Goal: Task Accomplishment & Management: Manage account settings

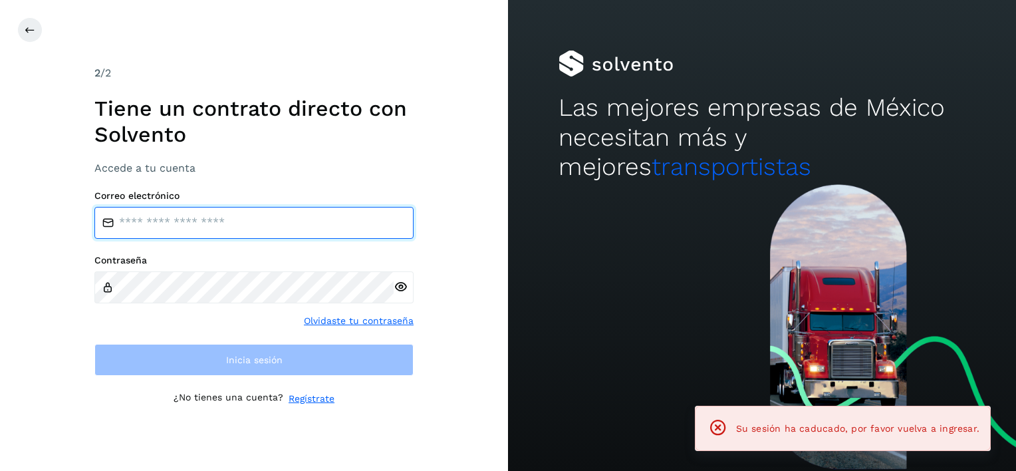
click at [303, 226] on input "email" at bounding box center [253, 223] width 319 height 32
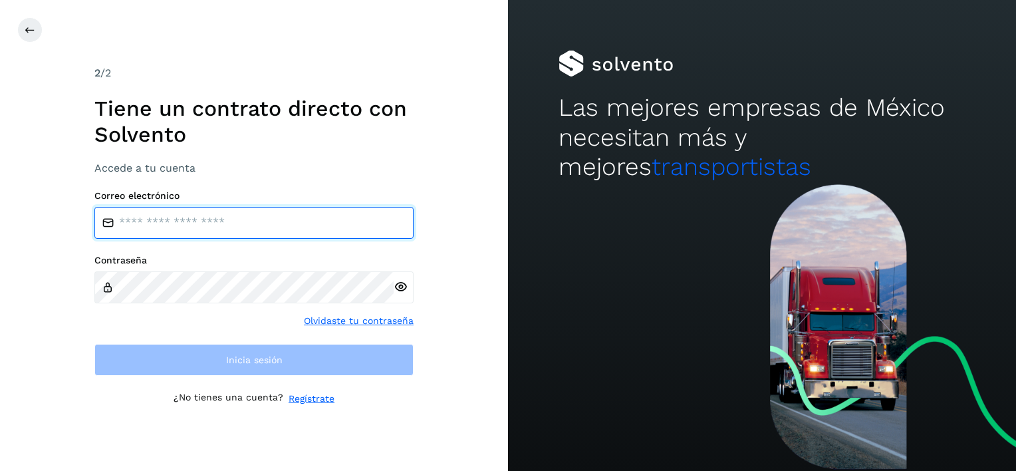
type input "**********"
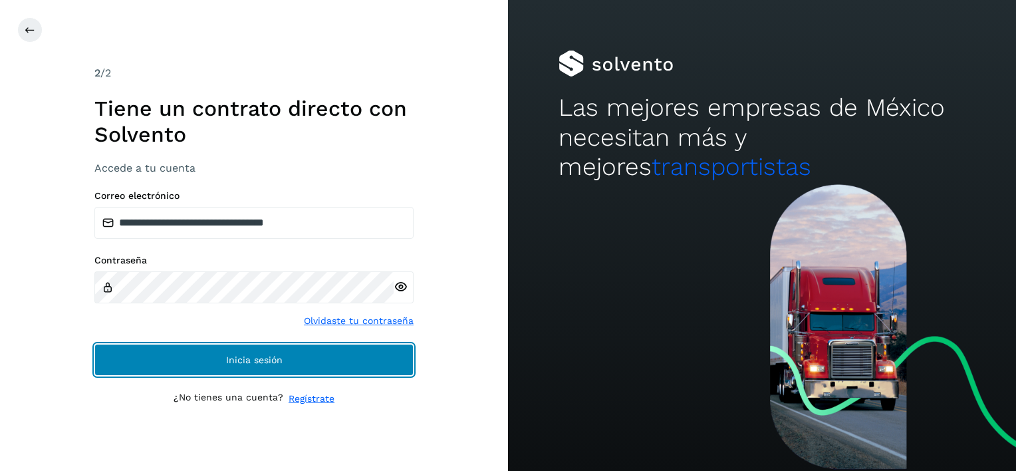
click at [283, 354] on button "Inicia sesión" at bounding box center [253, 360] width 319 height 32
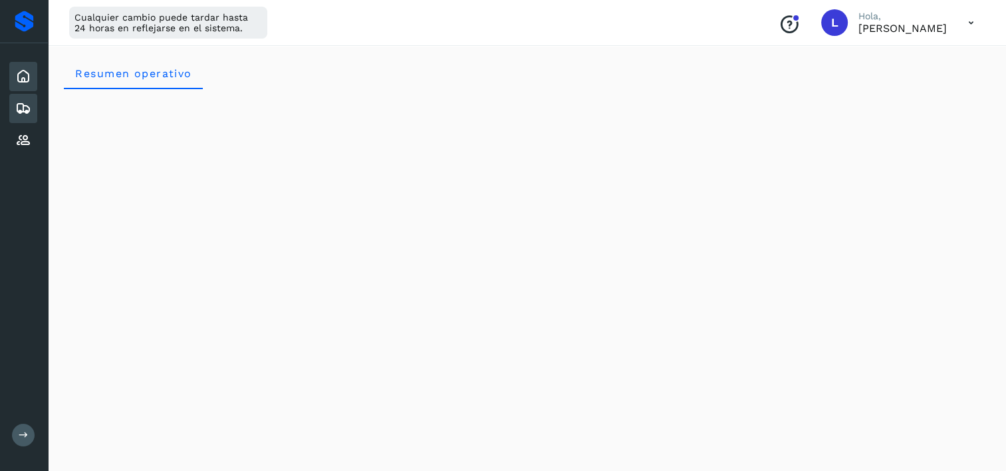
click at [21, 106] on icon at bounding box center [23, 108] width 16 height 16
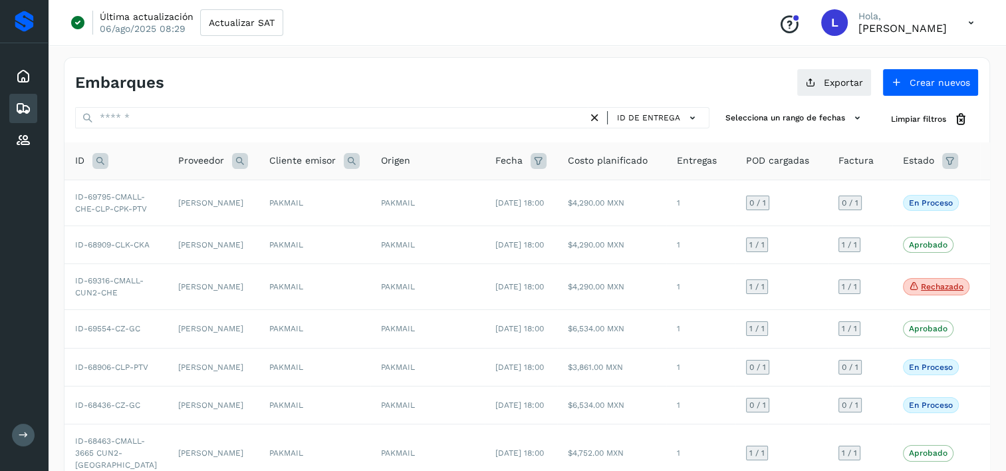
click at [942, 162] on icon at bounding box center [950, 161] width 16 height 16
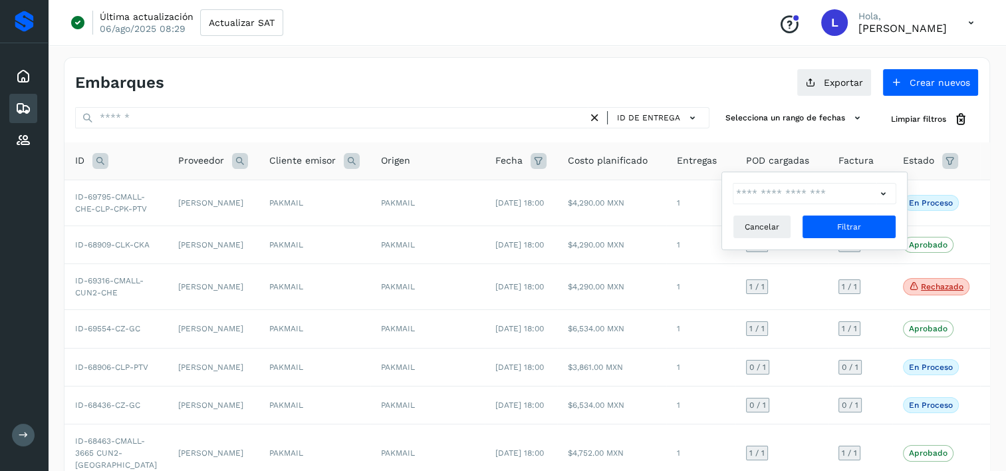
click at [884, 192] on icon at bounding box center [883, 194] width 14 height 14
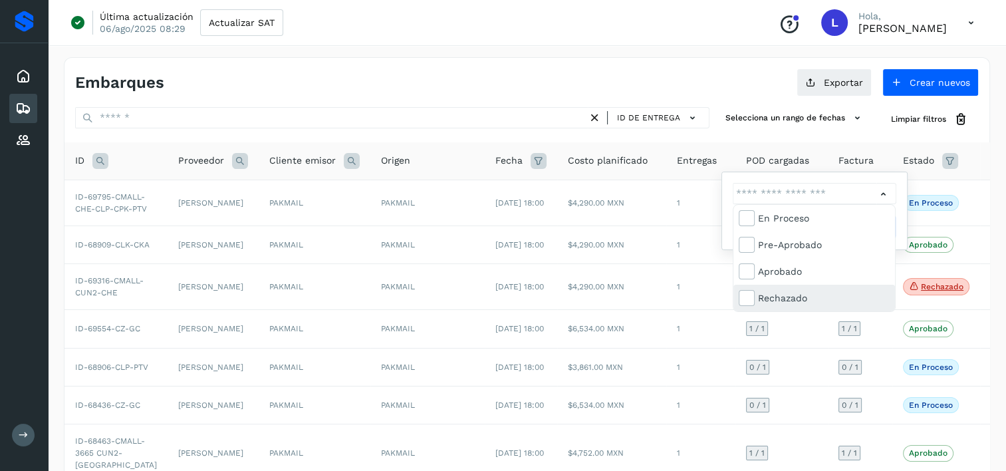
click at [790, 298] on div "Rechazado" at bounding box center [824, 298] width 132 height 15
type input "**********"
click at [834, 298] on div "Rechazado" at bounding box center [824, 298] width 132 height 15
type input "**********"
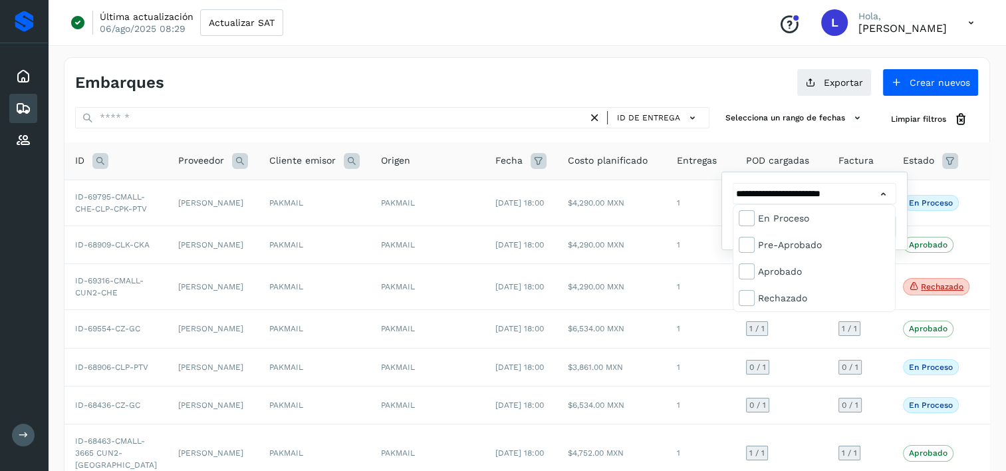
click at [689, 277] on div at bounding box center [503, 235] width 1006 height 471
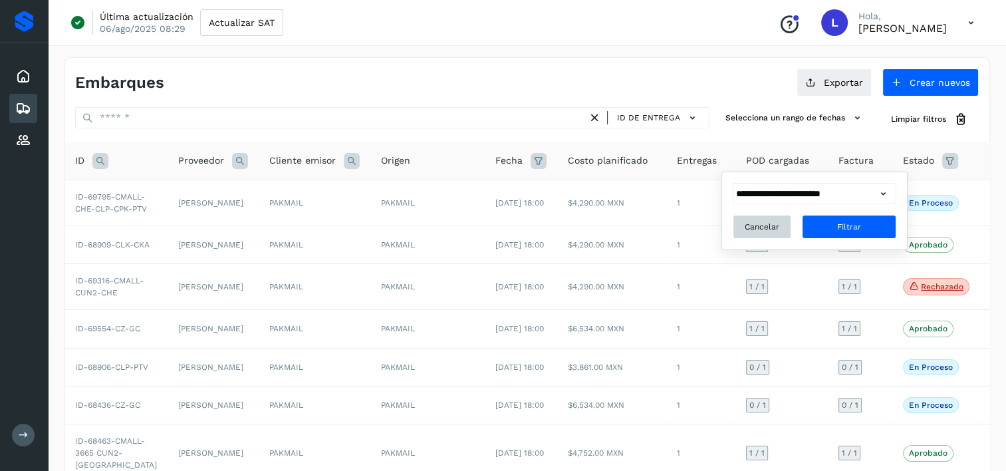
click at [761, 231] on span "Cancelar" at bounding box center [762, 227] width 35 height 12
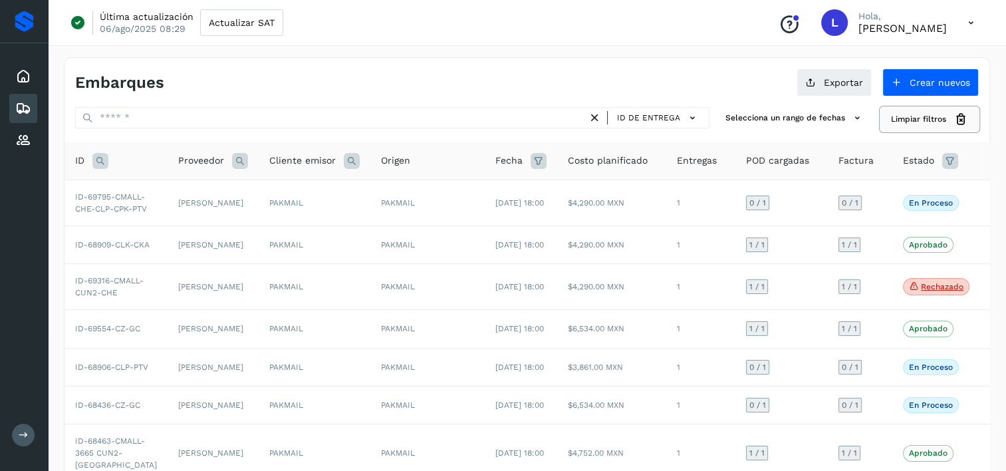
click at [929, 120] on span "Limpiar filtros" at bounding box center [918, 119] width 55 height 12
click at [942, 160] on icon at bounding box center [950, 161] width 16 height 16
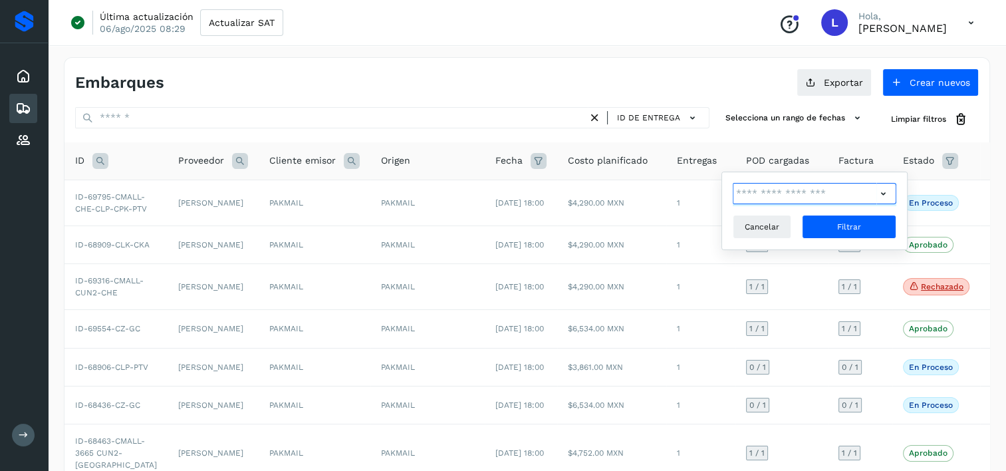
click at [844, 194] on input "text" at bounding box center [805, 193] width 144 height 21
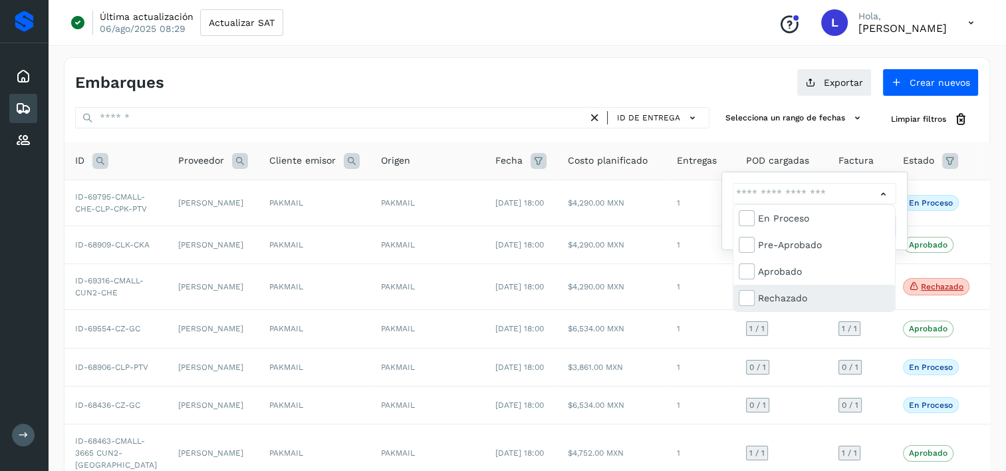
click at [764, 296] on div "Rechazado" at bounding box center [824, 298] width 132 height 15
type input "**********"
click at [763, 297] on div "Rechazado" at bounding box center [824, 298] width 132 height 15
type input "**********"
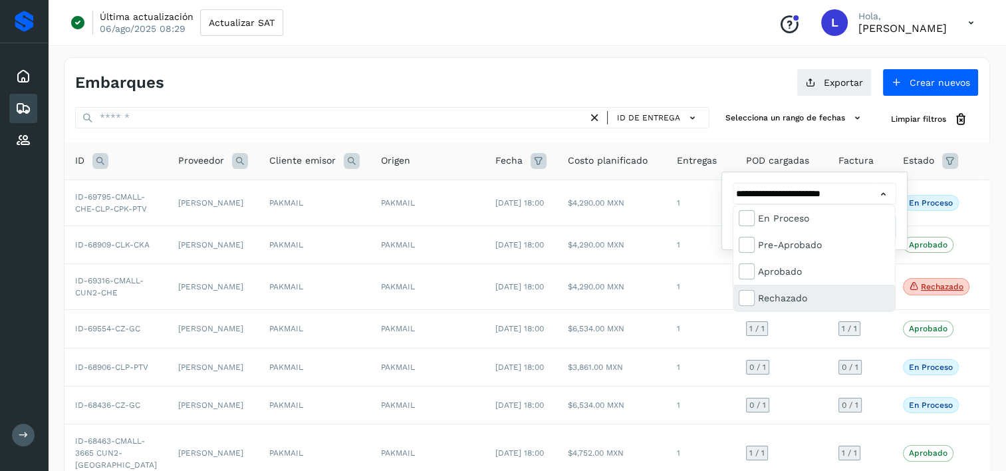
click at [763, 297] on div "Rechazado" at bounding box center [824, 298] width 132 height 15
click at [763, 296] on div "Rechazado" at bounding box center [824, 298] width 132 height 15
type input "**********"
click at [843, 193] on div at bounding box center [503, 235] width 1006 height 471
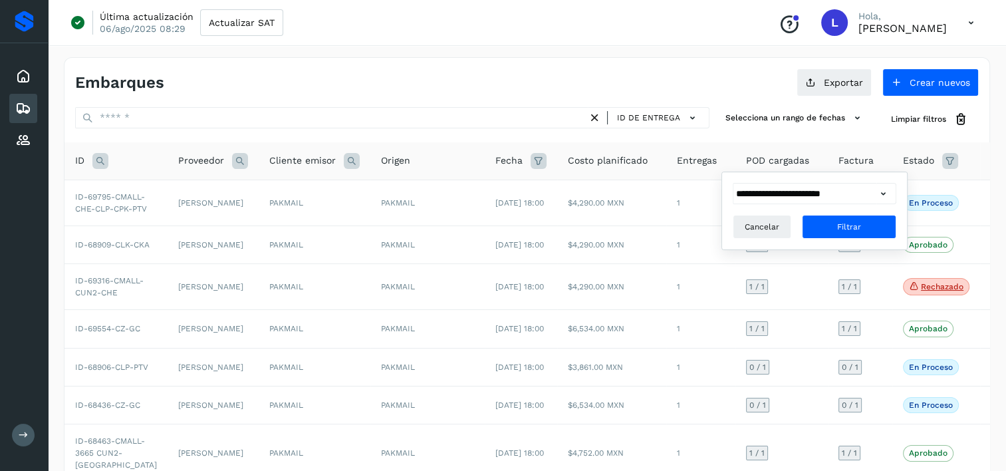
click at [883, 191] on icon at bounding box center [883, 194] width 14 height 14
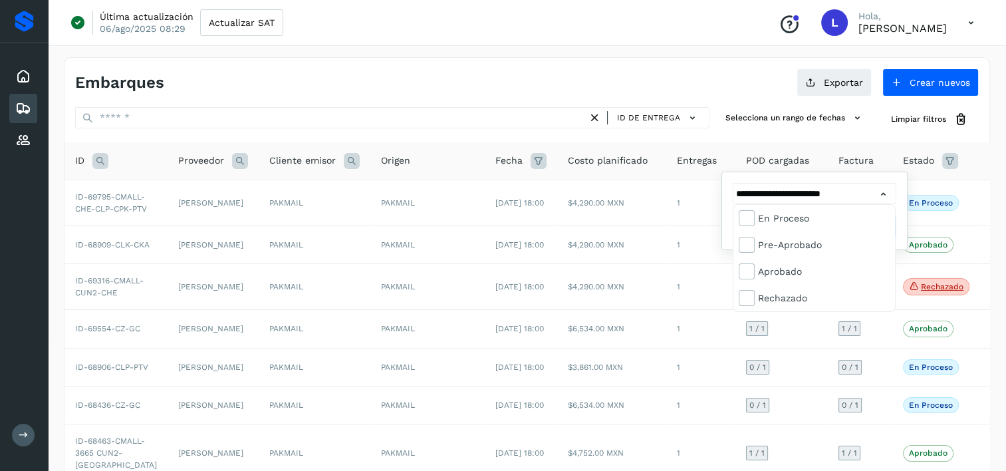
click at [899, 162] on div at bounding box center [503, 235] width 1006 height 471
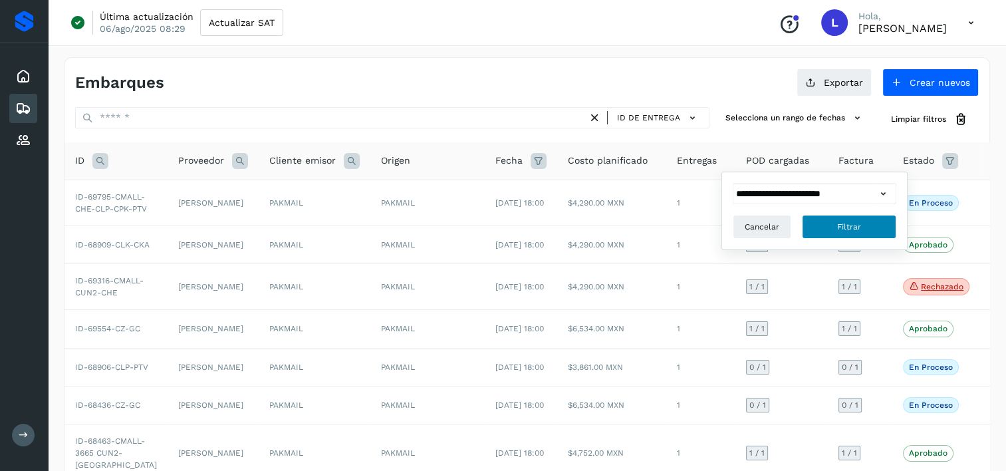
click at [861, 221] on button "Filtrar" at bounding box center [849, 227] width 94 height 24
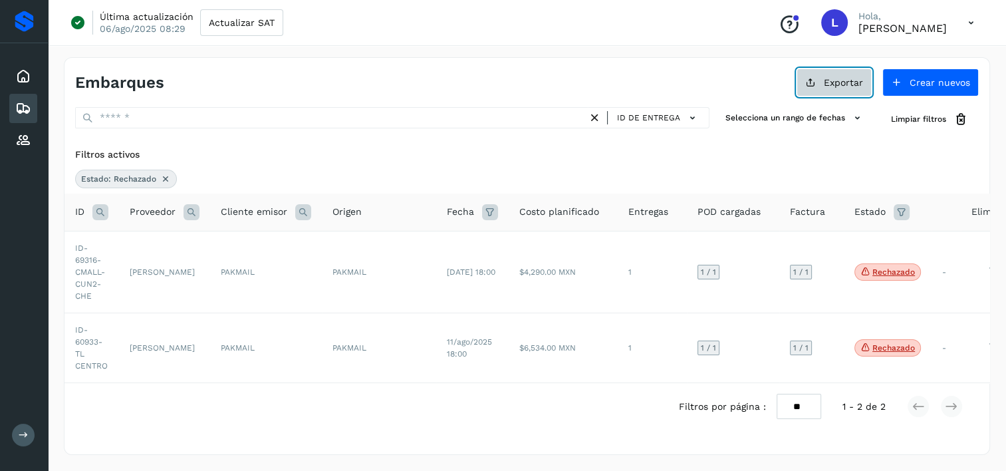
click at [840, 80] on span "Exportar" at bounding box center [843, 82] width 39 height 9
click at [830, 80] on span "Exportar" at bounding box center [843, 82] width 39 height 9
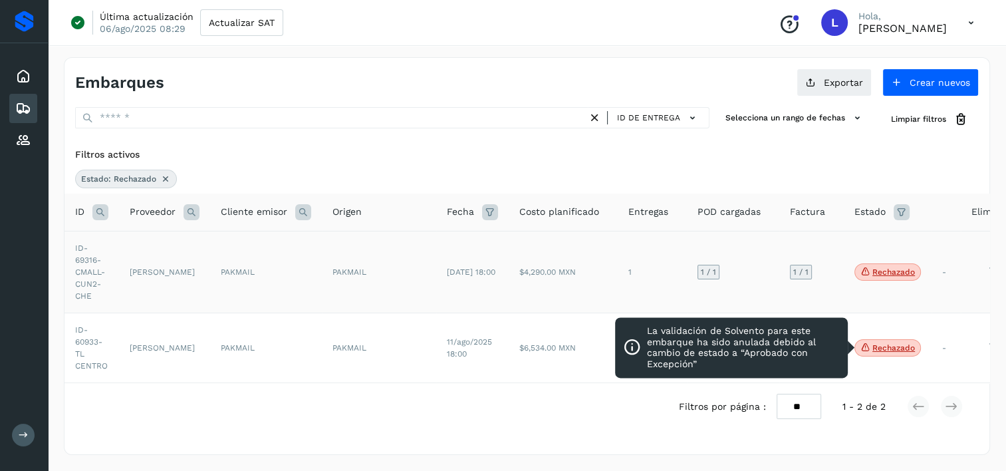
click at [673, 278] on td "1" at bounding box center [652, 272] width 69 height 82
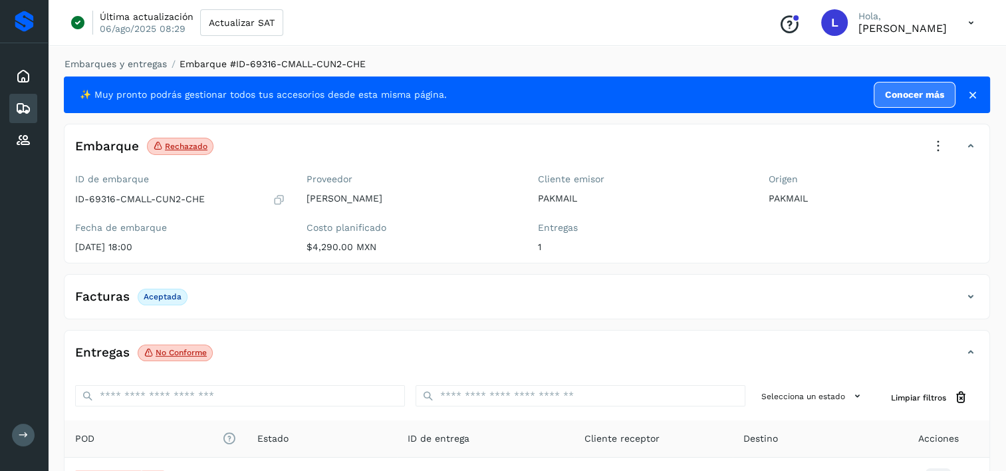
click at [677, 197] on p "PAKMAIL" at bounding box center [643, 198] width 210 height 11
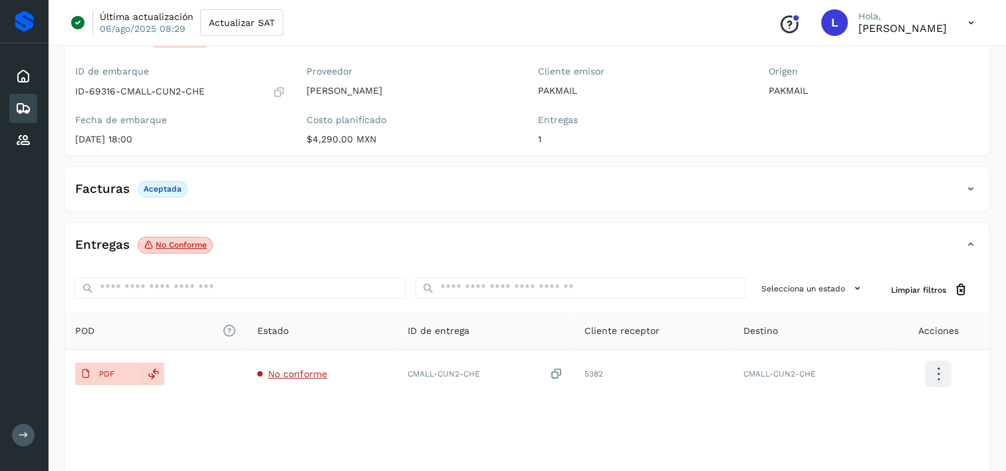
scroll to position [22, 0]
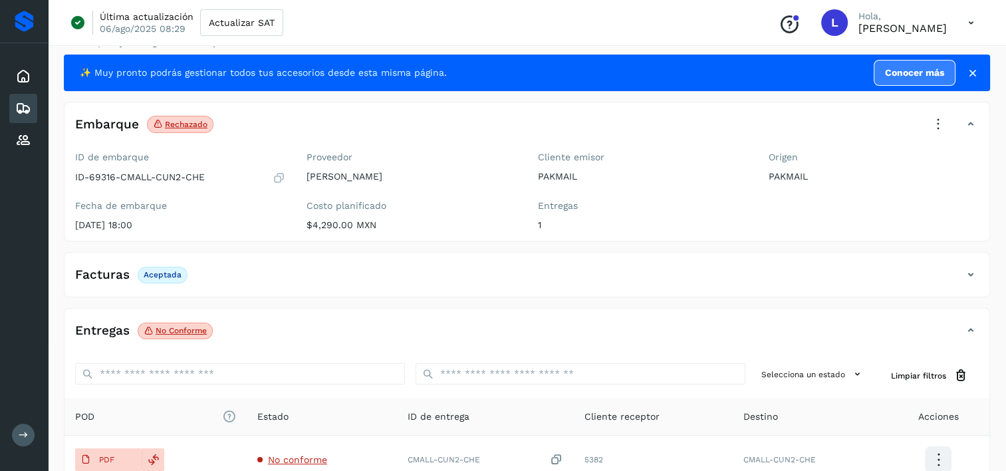
click at [19, 106] on icon at bounding box center [23, 108] width 16 height 16
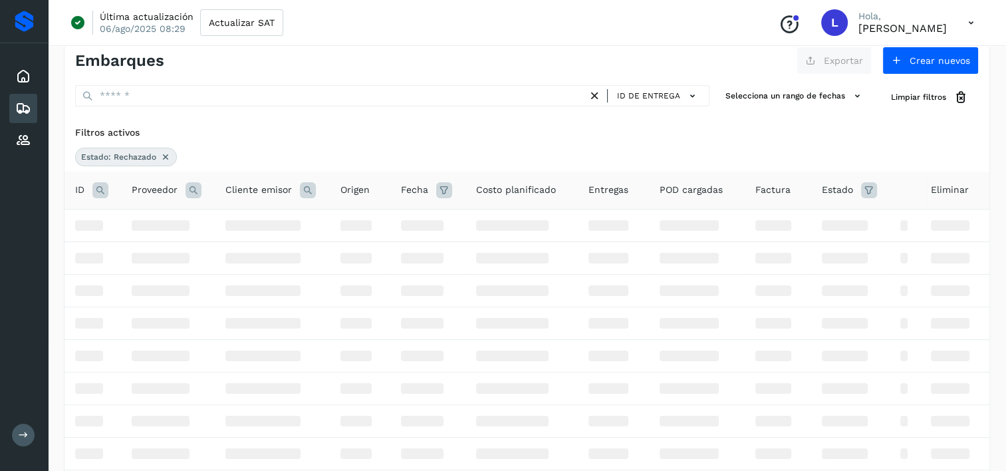
scroll to position [6, 0]
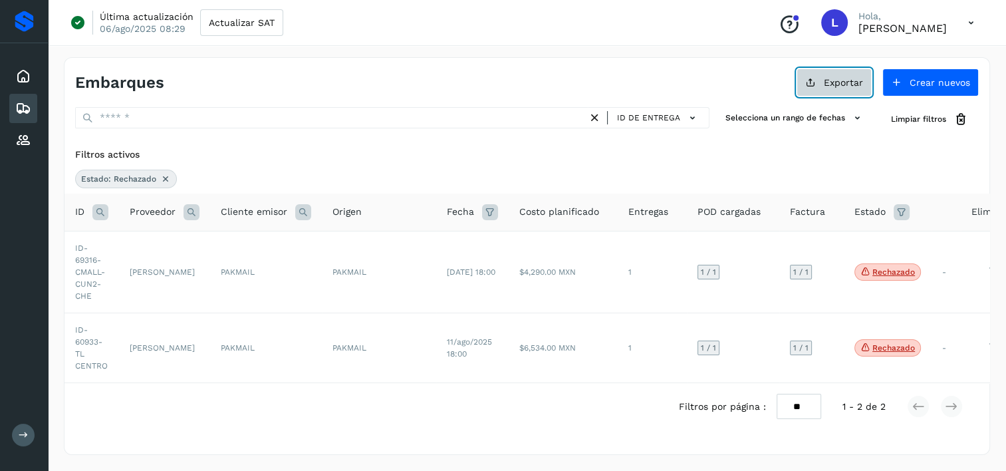
click at [808, 78] on icon at bounding box center [810, 82] width 11 height 11
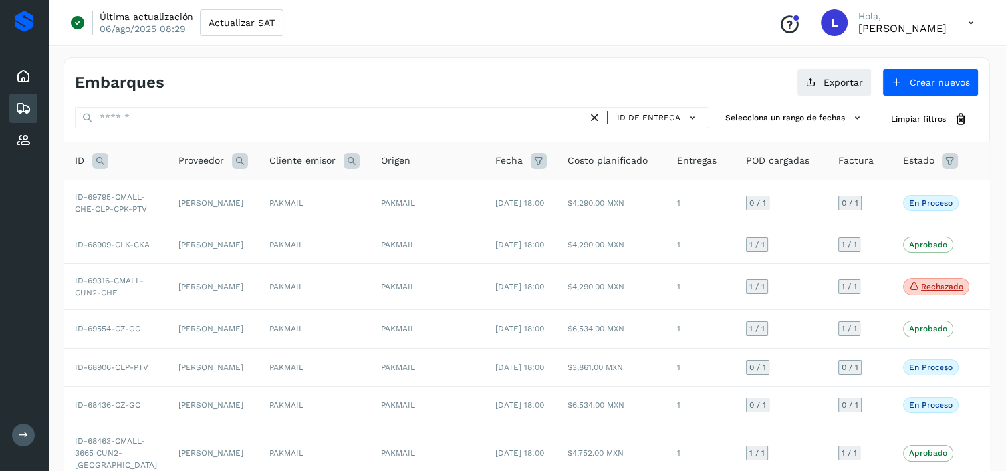
click at [942, 160] on icon at bounding box center [950, 161] width 16 height 16
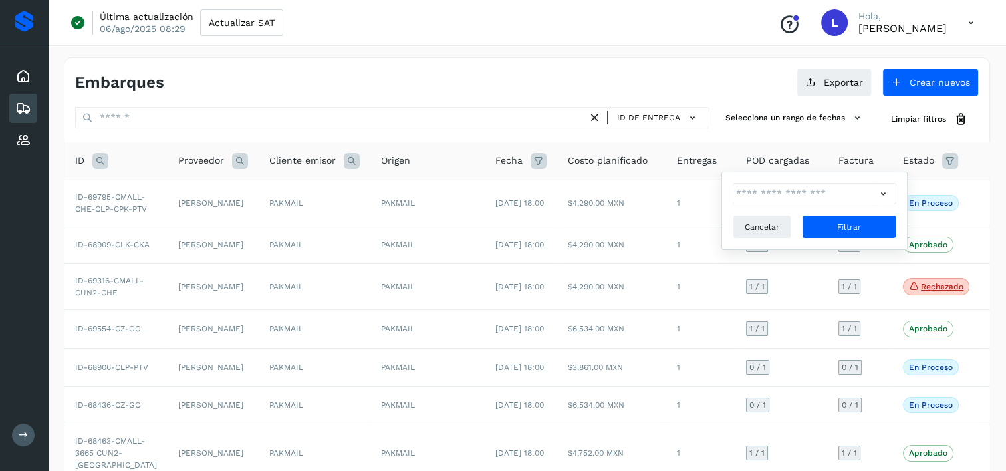
click at [878, 191] on icon at bounding box center [883, 194] width 14 height 14
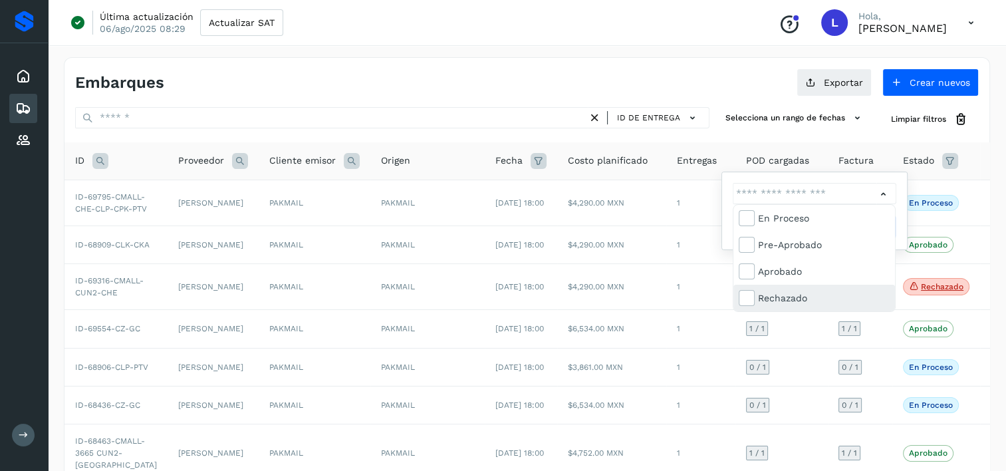
click at [768, 300] on div "Rechazado" at bounding box center [824, 298] width 132 height 15
type input "**********"
click at [768, 298] on div "Rechazado" at bounding box center [824, 298] width 132 height 15
type input "**********"
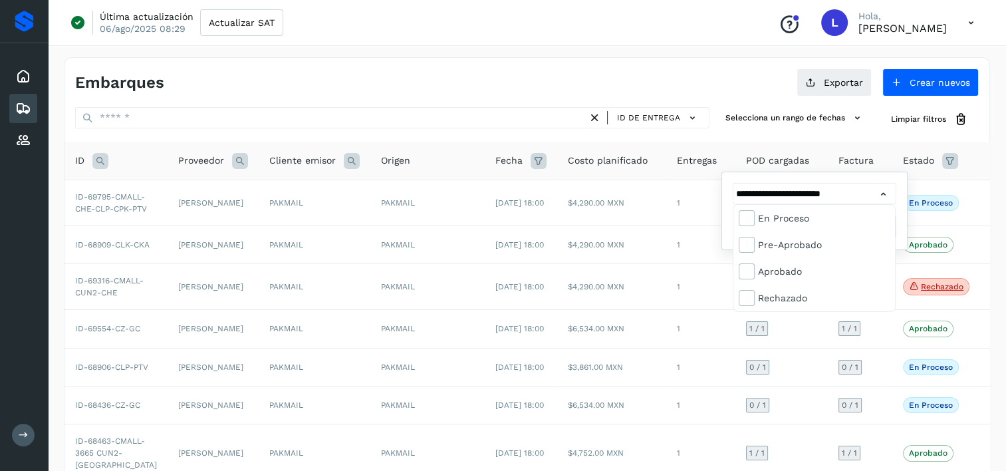
click at [883, 190] on div at bounding box center [503, 235] width 1006 height 471
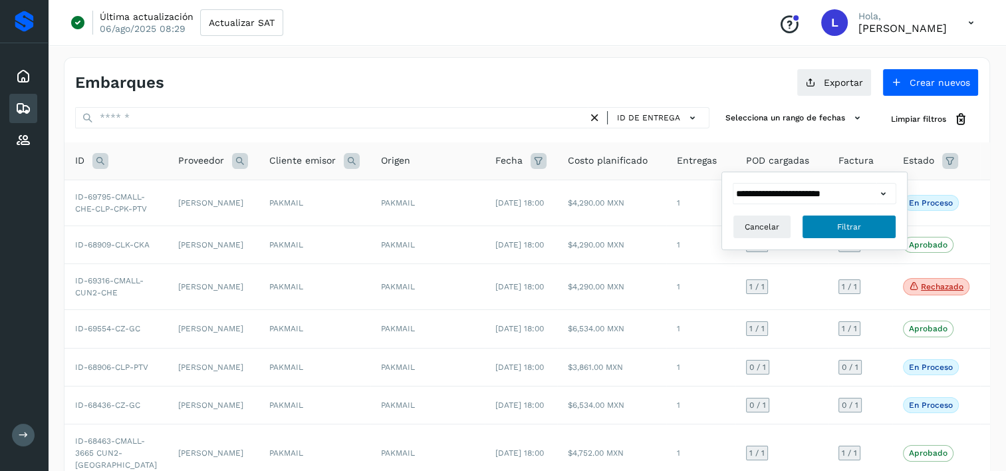
click at [844, 226] on span "Filtrar" at bounding box center [849, 227] width 24 height 12
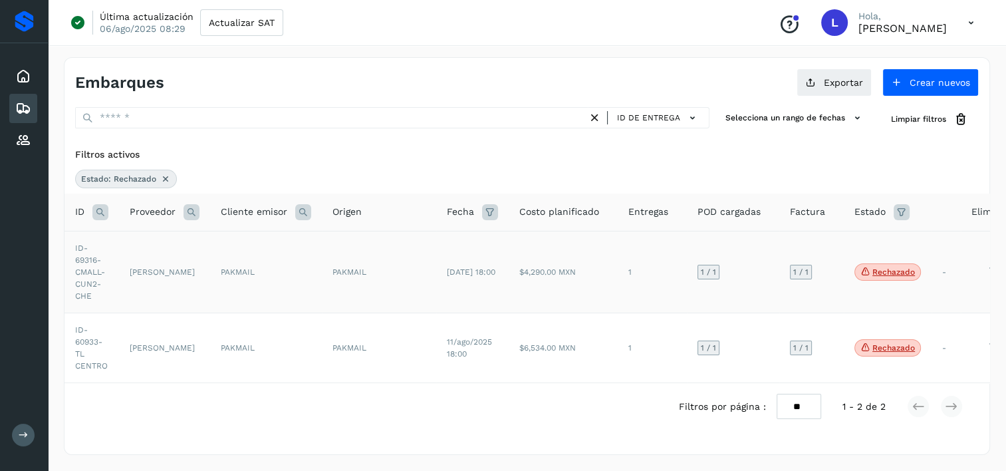
click at [209, 282] on td "[PERSON_NAME]" at bounding box center [164, 272] width 91 height 82
click at [816, 77] on icon at bounding box center [810, 82] width 11 height 11
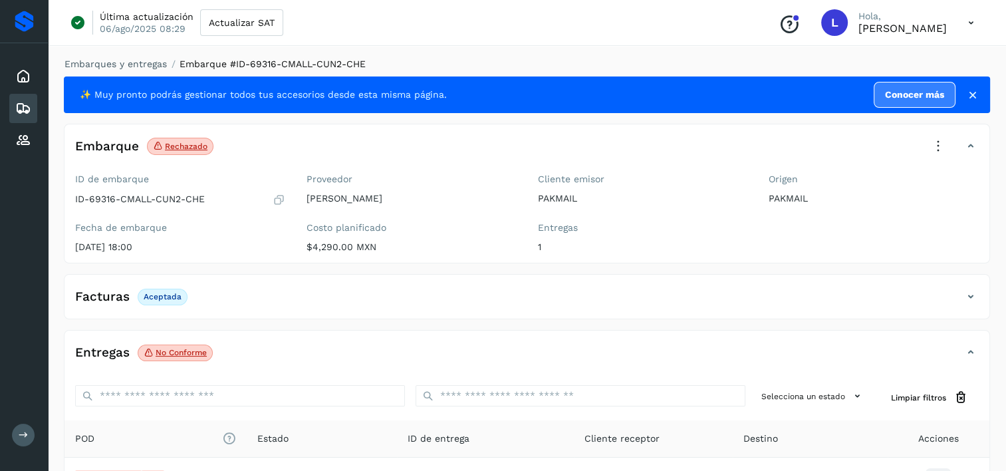
click at [23, 104] on icon at bounding box center [23, 108] width 16 height 16
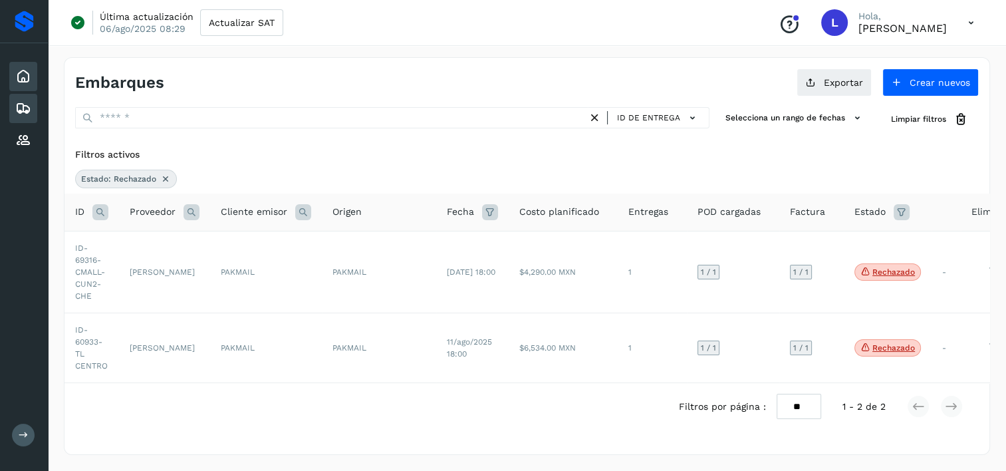
click at [27, 77] on icon at bounding box center [23, 76] width 16 height 16
click at [18, 78] on icon at bounding box center [23, 76] width 16 height 16
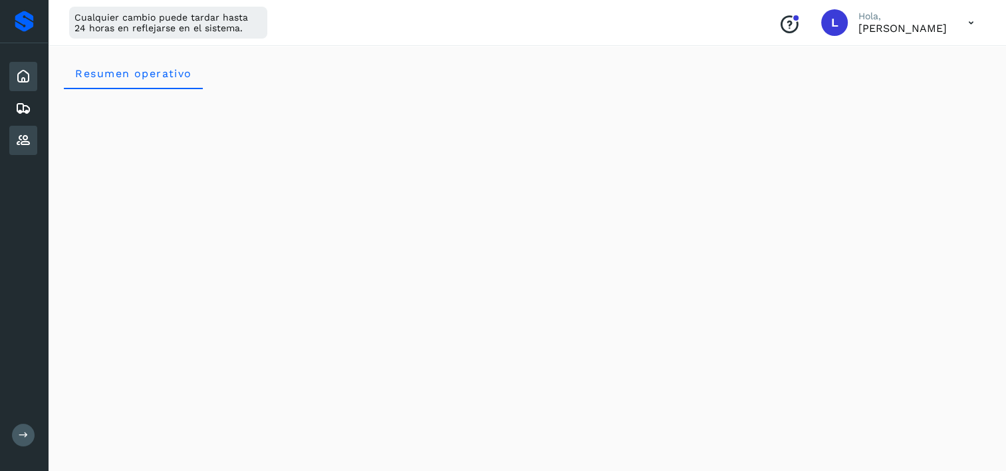
click at [22, 134] on icon at bounding box center [23, 140] width 16 height 16
click at [21, 138] on icon at bounding box center [23, 140] width 16 height 16
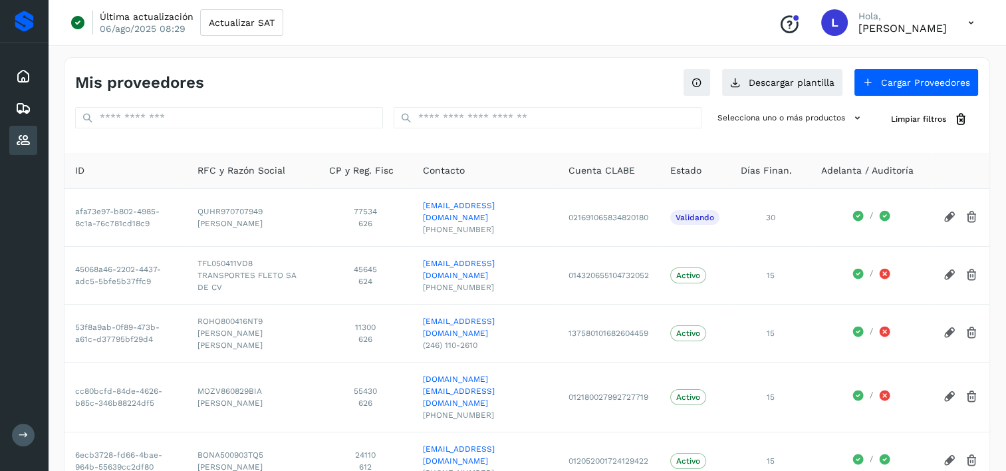
click at [21, 138] on icon at bounding box center [23, 140] width 16 height 16
click at [25, 102] on icon at bounding box center [23, 108] width 16 height 16
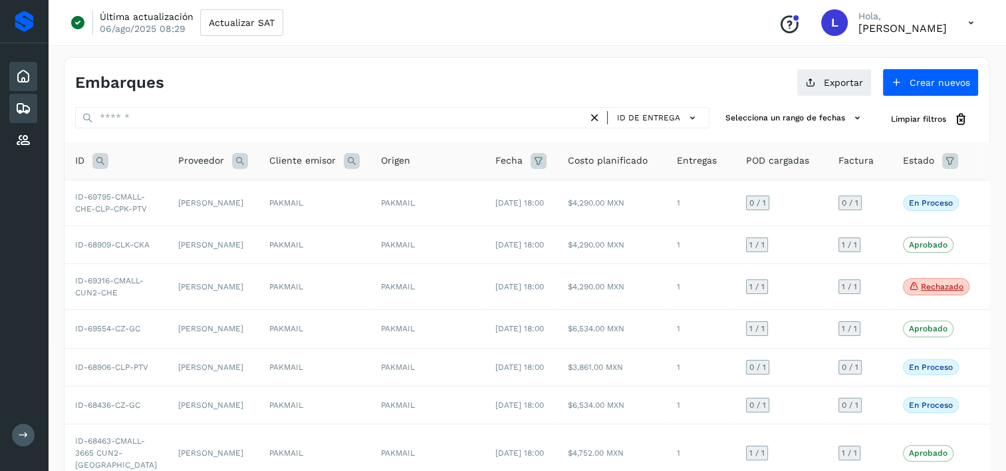
click at [23, 76] on icon at bounding box center [23, 76] width 16 height 16
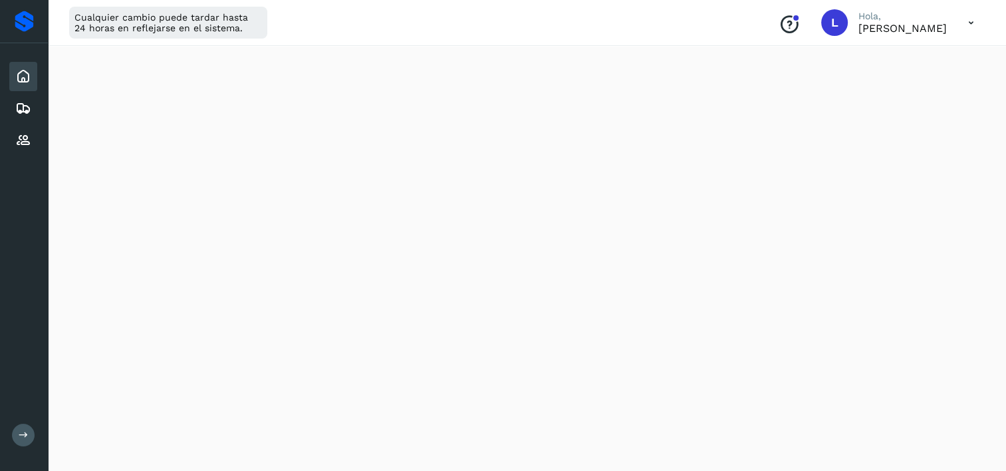
scroll to position [88, 0]
click at [27, 104] on icon at bounding box center [23, 108] width 16 height 16
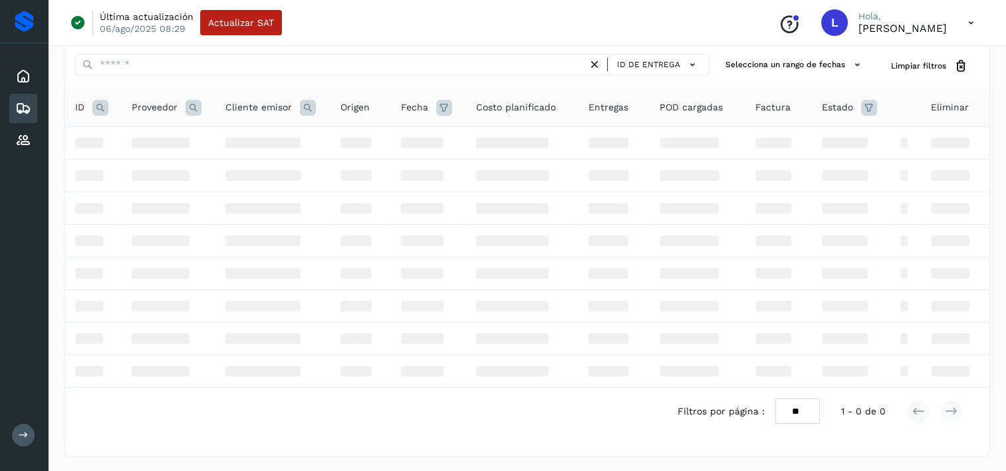
scroll to position [88, 0]
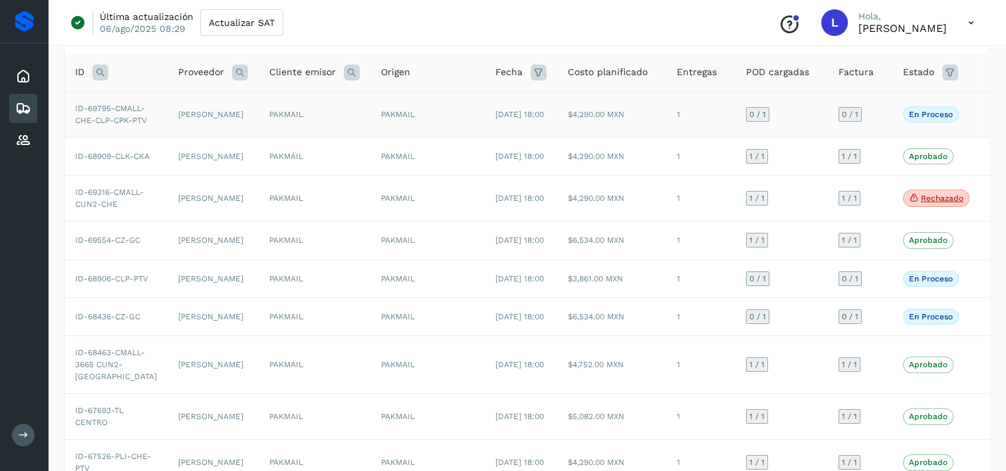
click at [259, 114] on td "PAKMAIL" at bounding box center [315, 114] width 112 height 46
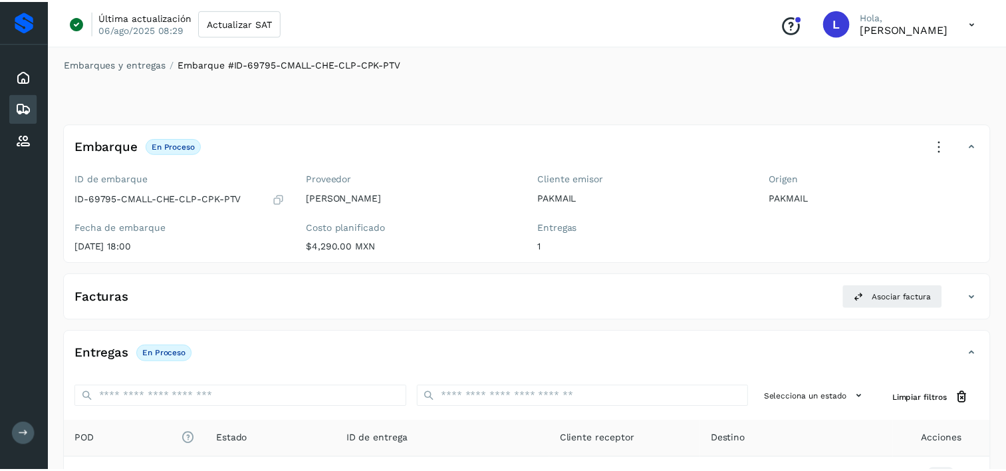
scroll to position [88, 0]
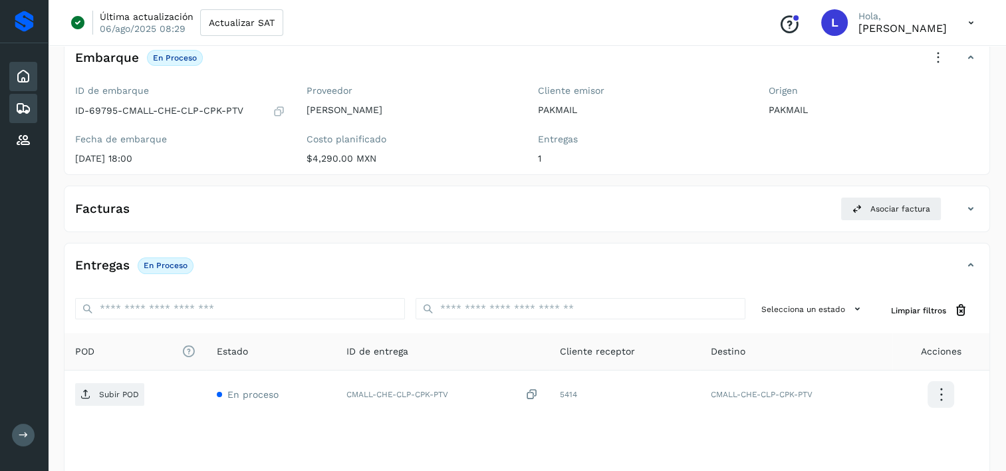
click at [17, 72] on icon at bounding box center [23, 76] width 16 height 16
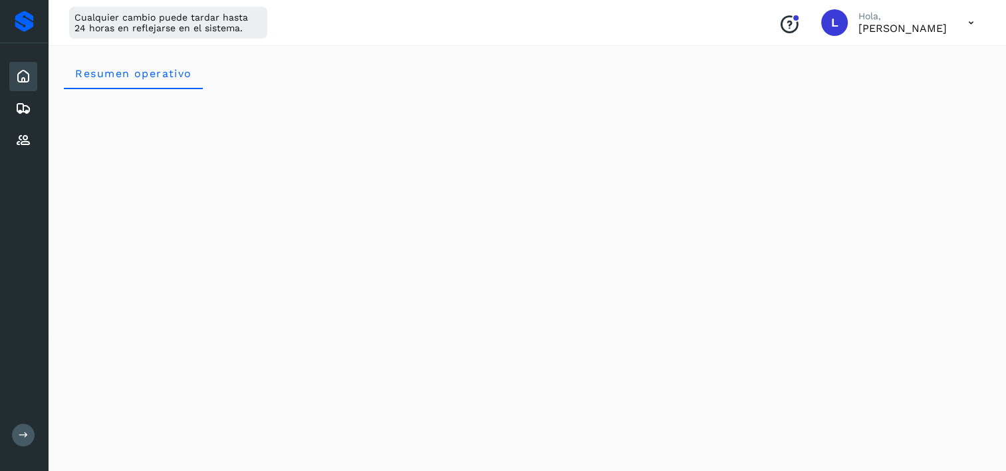
click at [969, 24] on icon at bounding box center [970, 22] width 27 height 27
click at [909, 88] on div "Cerrar sesión" at bounding box center [905, 85] width 158 height 25
